Goal: Information Seeking & Learning: Learn about a topic

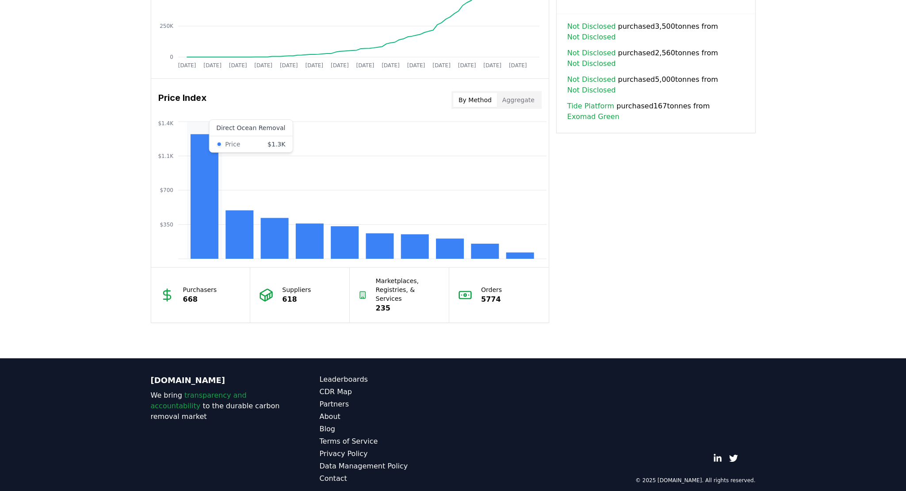
scroll to position [516, 0]
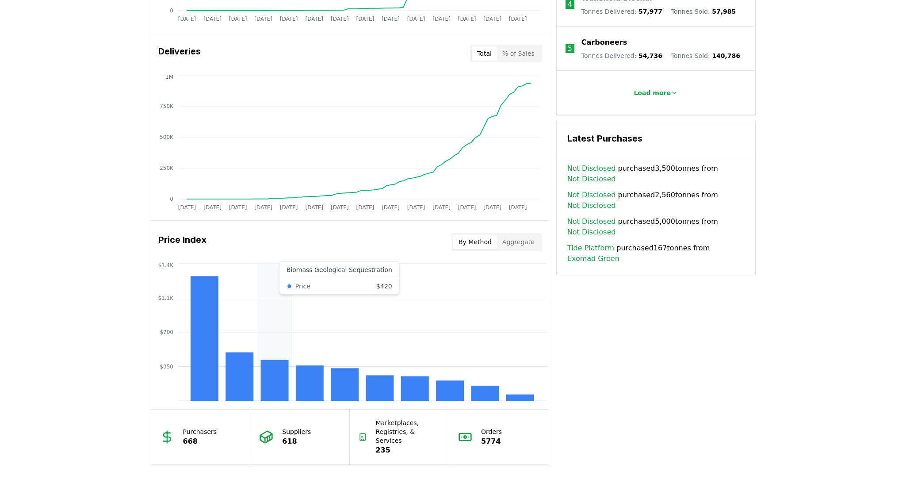
click at [272, 381] on rect at bounding box center [274, 380] width 28 height 41
click at [269, 367] on rect at bounding box center [274, 380] width 28 height 41
click at [445, 394] on rect at bounding box center [450, 390] width 28 height 20
click at [457, 393] on rect at bounding box center [450, 390] width 28 height 20
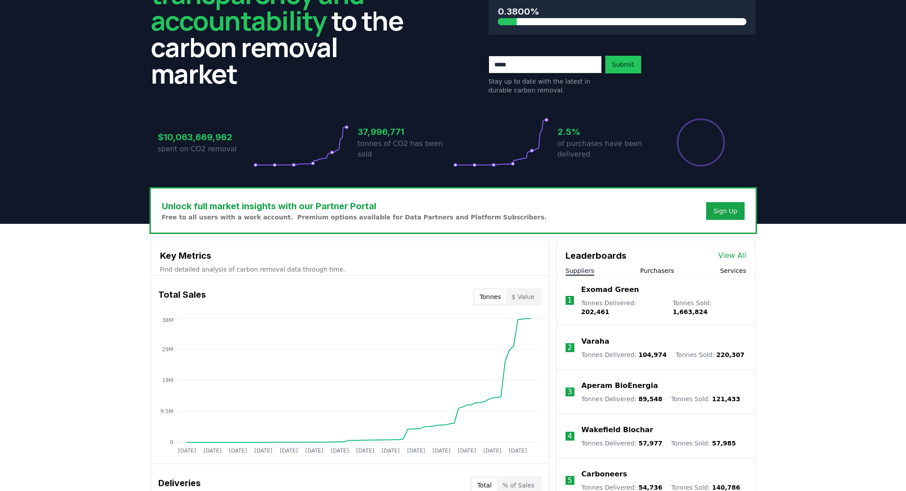
scroll to position [0, 0]
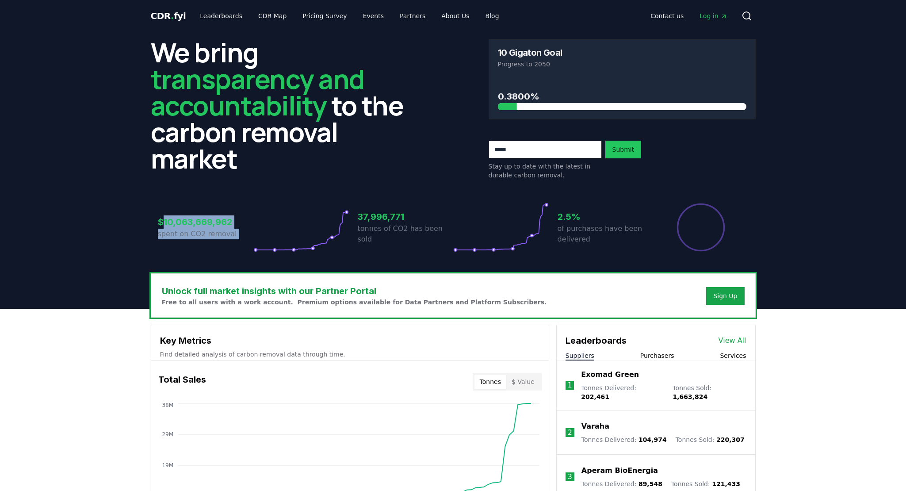
drag, startPoint x: 162, startPoint y: 221, endPoint x: 263, endPoint y: 218, distance: 100.9
click at [263, 218] on div "$10,063,669,962 spent on CO2 removal" at bounding box center [253, 227] width 191 height 50
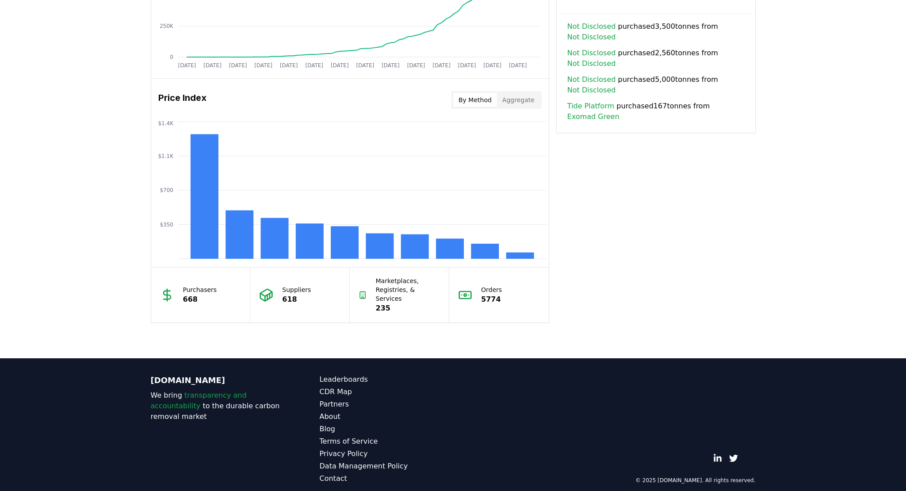
scroll to position [290, 0]
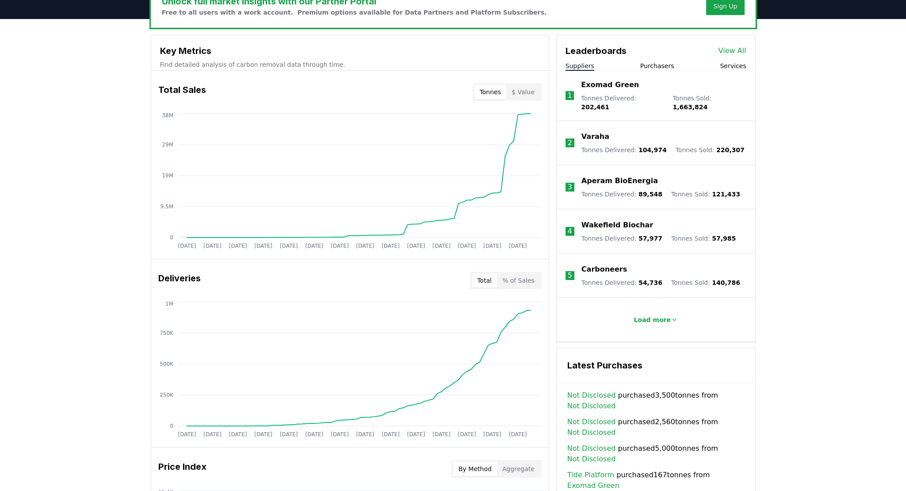
click at [656, 63] on button "Purchasers" at bounding box center [657, 65] width 34 height 9
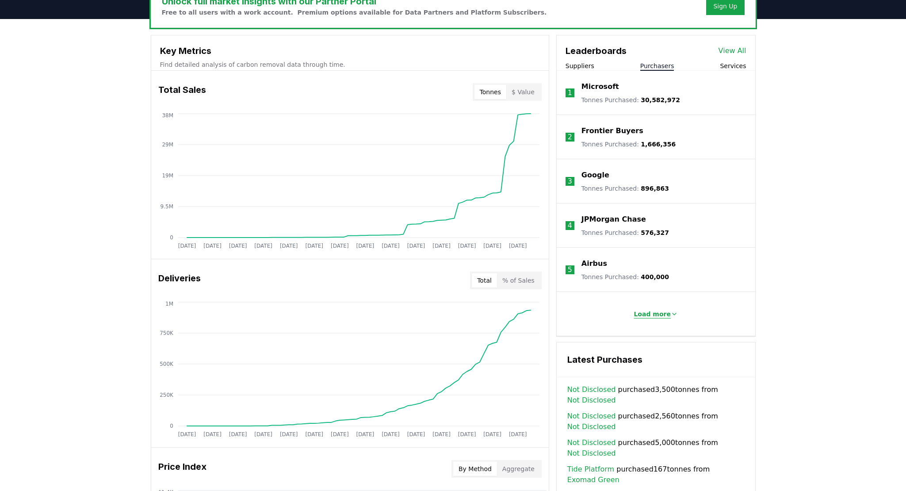
click at [646, 312] on p "Load more" at bounding box center [652, 313] width 37 height 9
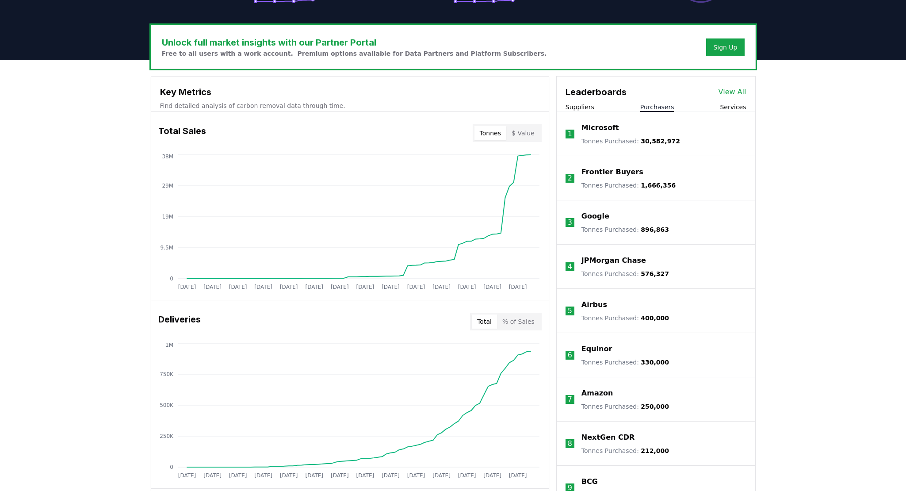
scroll to position [0, 0]
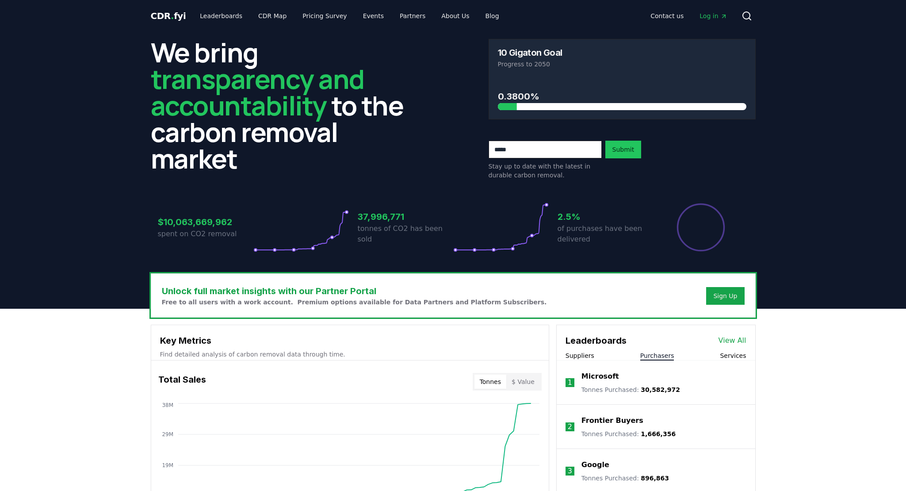
click at [219, 80] on span "transparency and accountability" at bounding box center [258, 92] width 214 height 63
click at [269, 12] on link "CDR Map" at bounding box center [272, 16] width 42 height 16
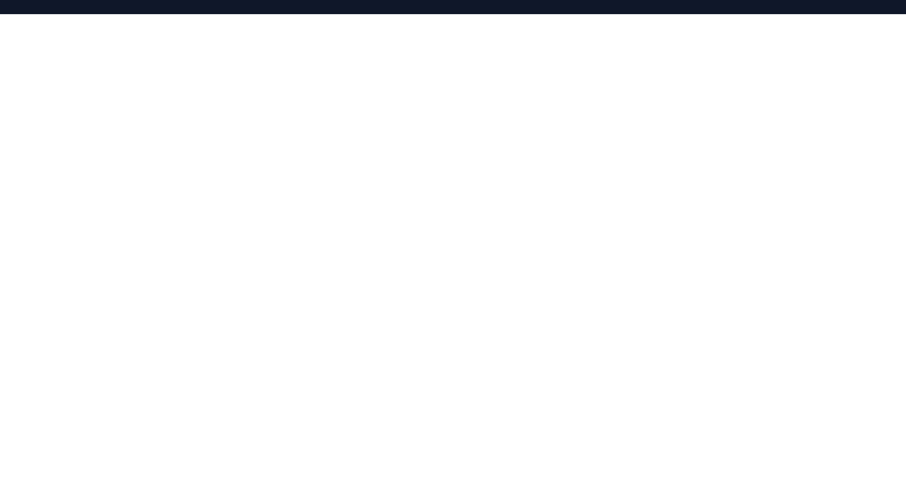
scroll to position [2, 0]
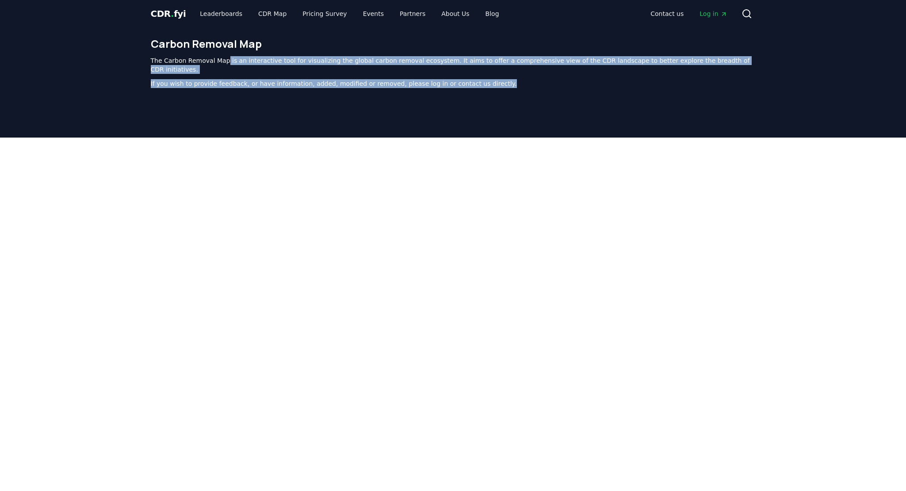
drag, startPoint x: 223, startPoint y: 61, endPoint x: 509, endPoint y: 72, distance: 286.3
click at [509, 72] on div "The Carbon Removal Map is an interactive tool for visualizing the global carbon…" at bounding box center [453, 72] width 605 height 32
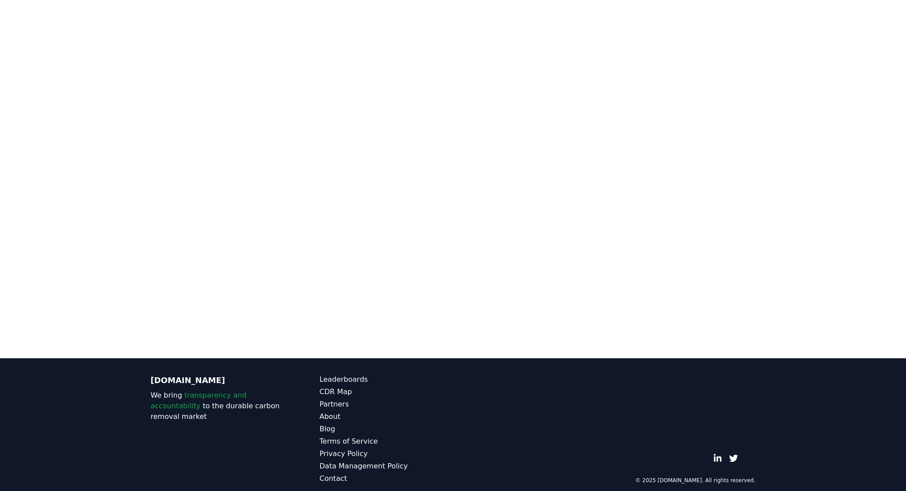
scroll to position [0, 0]
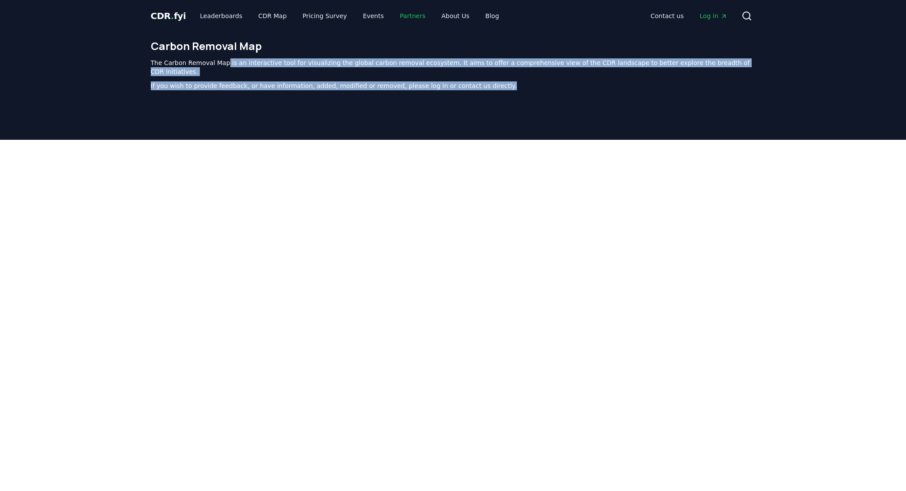
click at [399, 15] on link "Partners" at bounding box center [413, 16] width 40 height 16
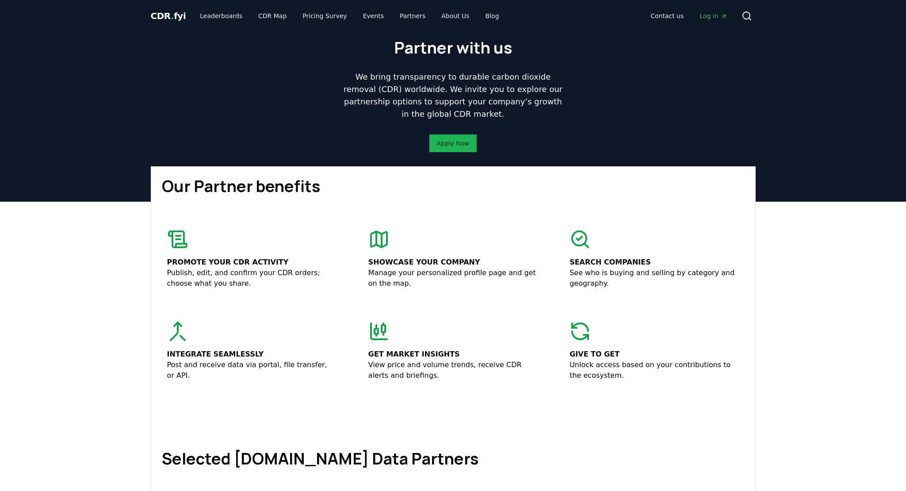
click at [457, 144] on link "Apply Now" at bounding box center [452, 143] width 33 height 9
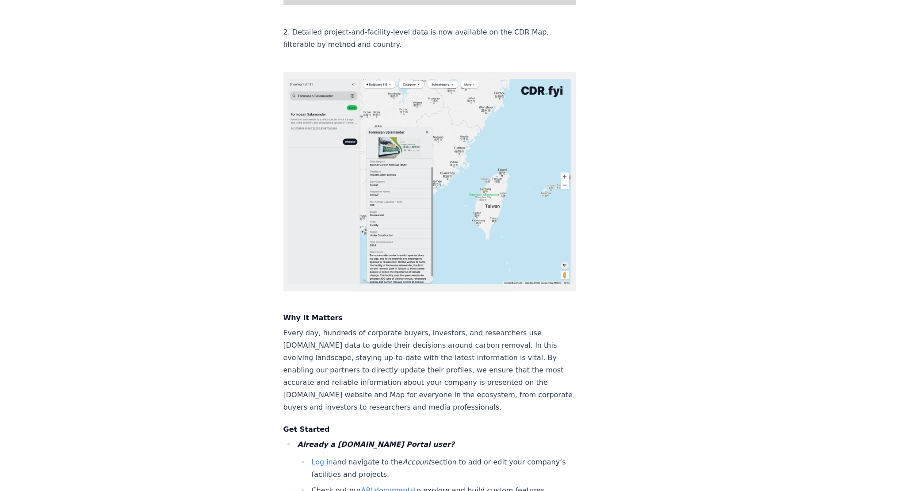
scroll to position [1165, 0]
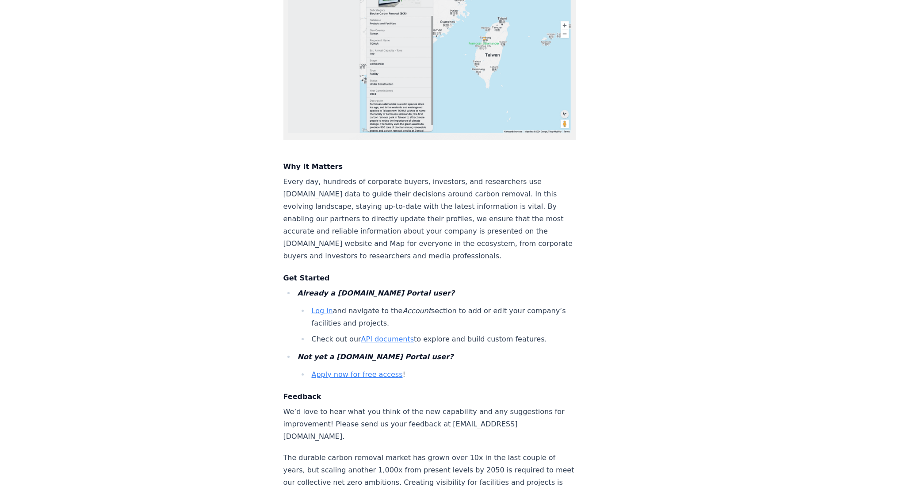
click at [317, 306] on link "Log in" at bounding box center [322, 310] width 21 height 8
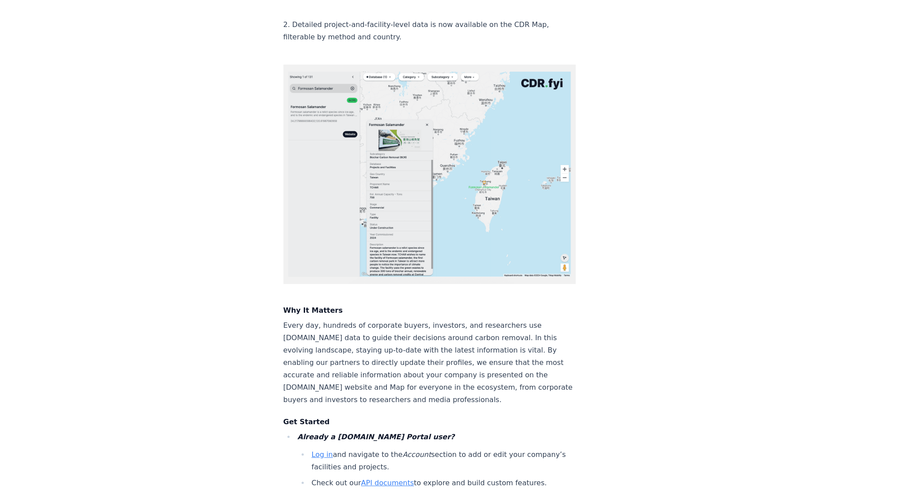
scroll to position [1112, 0]
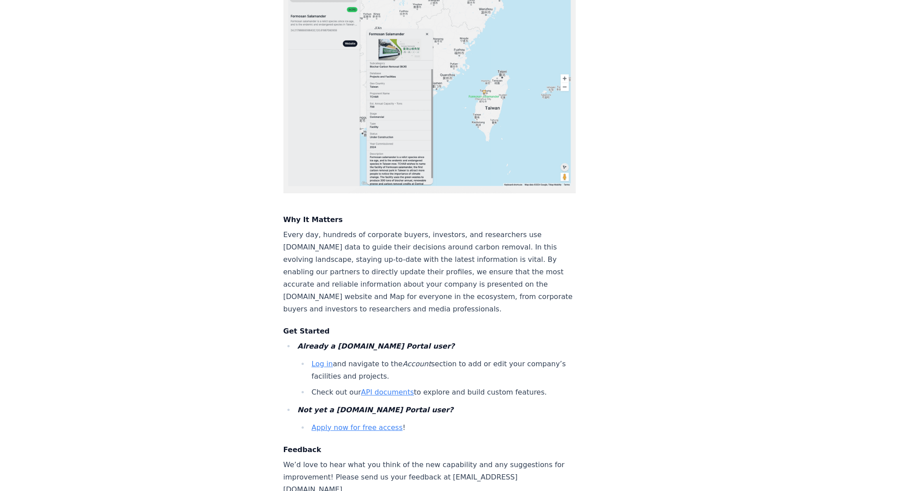
click at [321, 359] on link "Log in" at bounding box center [322, 363] width 21 height 8
